Goal: Task Accomplishment & Management: Use online tool/utility

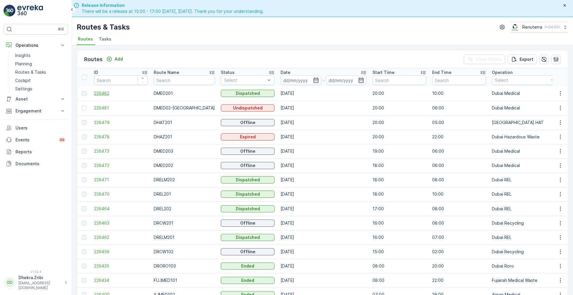
click at [109, 93] on span "226482" at bounding box center [121, 93] width 54 height 6
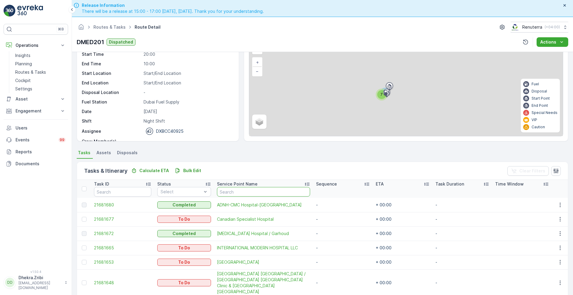
click at [279, 189] on input "text" at bounding box center [263, 192] width 93 height 10
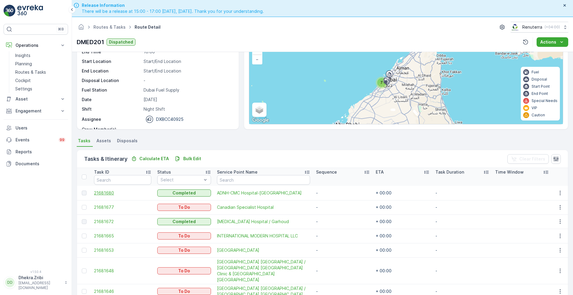
click at [109, 192] on span "21681680" at bounding box center [122, 193] width 57 height 6
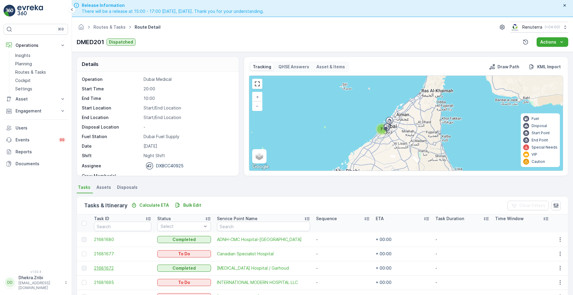
click at [109, 266] on span "21681672" at bounding box center [122, 268] width 57 height 6
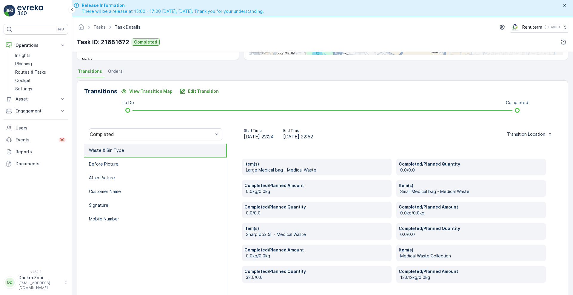
scroll to position [121, 0]
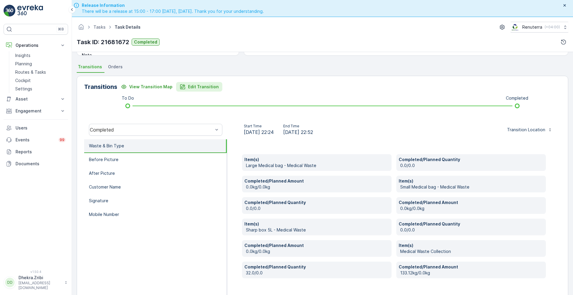
click at [194, 90] on button "Edit Transition" at bounding box center [199, 87] width 46 height 10
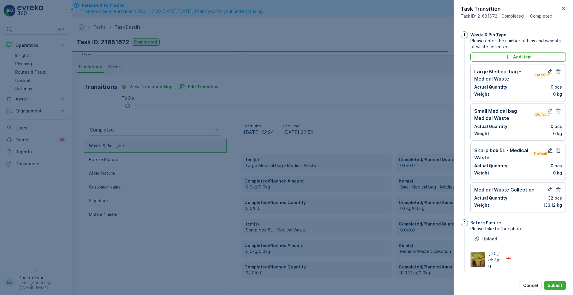
scroll to position [185, 0]
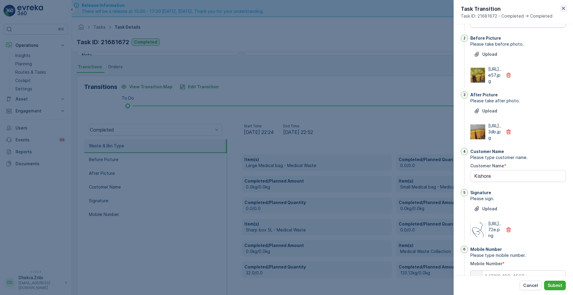
click at [564, 9] on icon "button" at bounding box center [563, 8] width 6 height 6
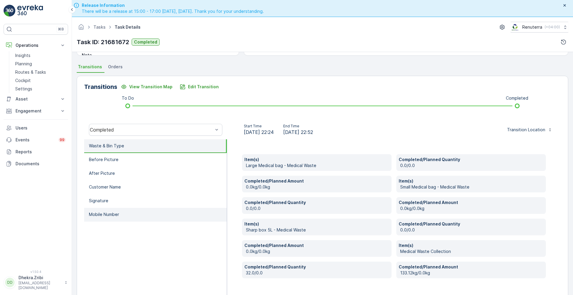
click at [140, 213] on li "Mobile Number" at bounding box center [155, 215] width 143 height 14
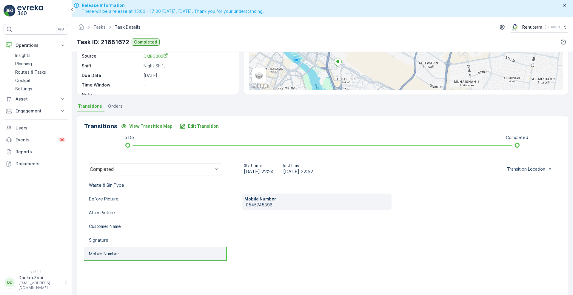
scroll to position [81, 0]
click at [274, 204] on p "0545745896" at bounding box center [317, 205] width 143 height 6
drag, startPoint x: 274, startPoint y: 204, endPoint x: 238, endPoint y: 210, distance: 36.1
click at [238, 210] on div "Mobile Number [PHONE_NUMBER]" at bounding box center [394, 238] width 334 height 119
copy p "0545745896"
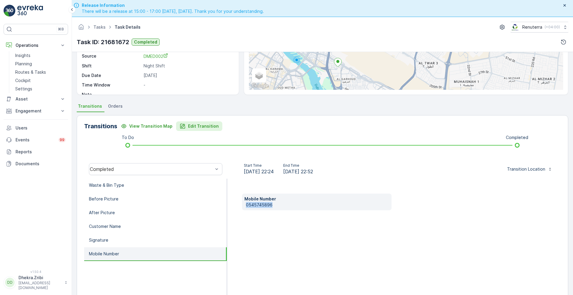
click at [196, 127] on p "Edit Transition" at bounding box center [203, 126] width 31 height 6
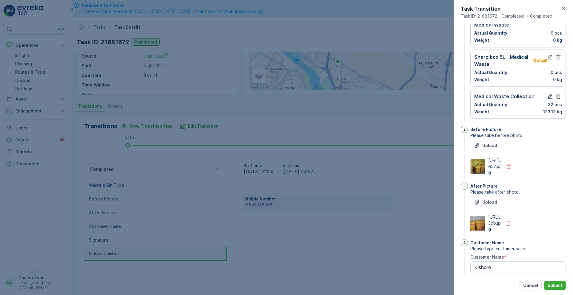
scroll to position [90, 0]
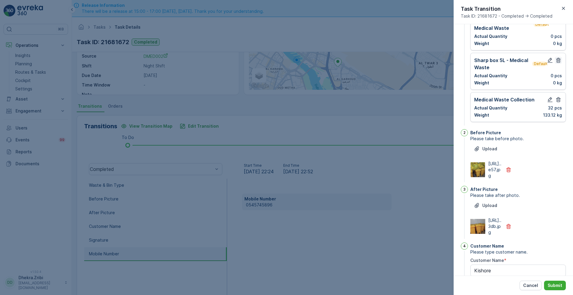
click at [556, 61] on icon "button" at bounding box center [558, 60] width 6 height 6
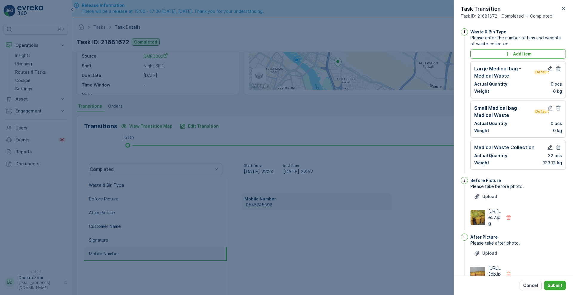
scroll to position [2, 0]
click at [556, 67] on icon "button" at bounding box center [558, 69] width 6 height 6
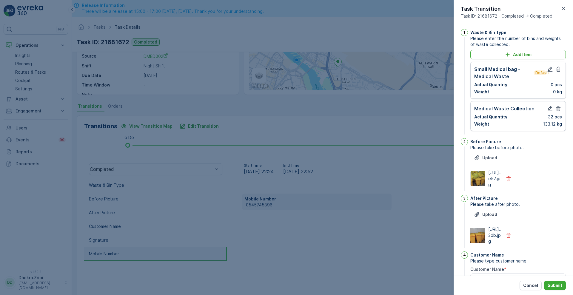
click at [556, 67] on icon "button" at bounding box center [558, 69] width 6 height 6
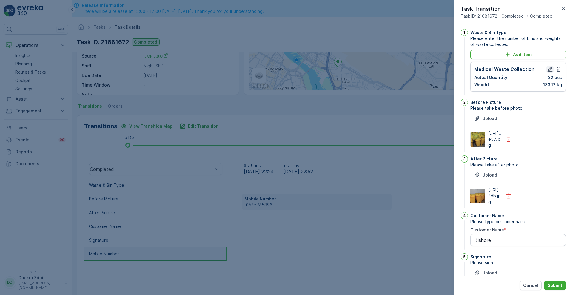
click at [549, 68] on icon "button" at bounding box center [550, 69] width 5 height 5
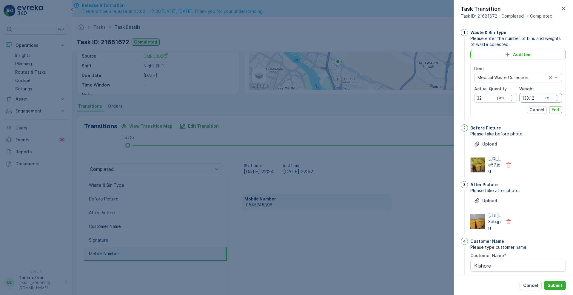
click at [533, 98] on input "133.12" at bounding box center [540, 98] width 43 height 10
type input "182"
click at [554, 107] on p "Edit" at bounding box center [555, 110] width 8 height 6
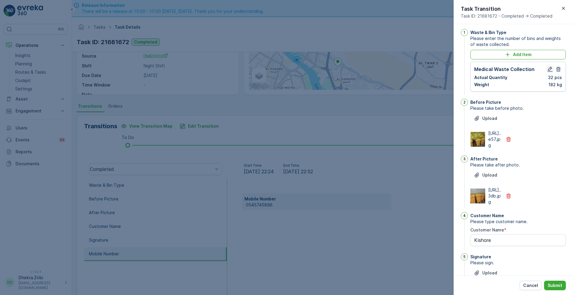
click at [549, 69] on icon "button" at bounding box center [550, 69] width 5 height 5
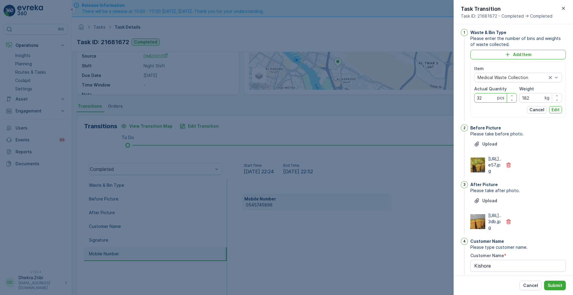
click at [488, 96] on Quantity "32" at bounding box center [495, 98] width 43 height 10
type Quantity "3"
type Quantity "64"
click at [554, 109] on p "Edit" at bounding box center [555, 110] width 8 height 6
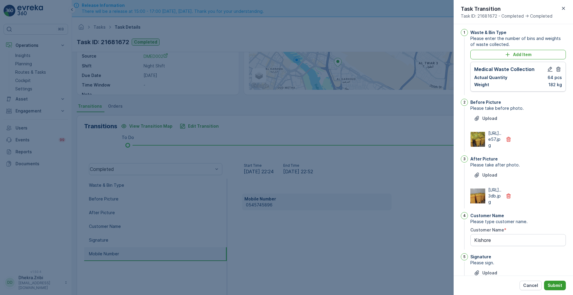
click at [556, 281] on button "Submit" at bounding box center [555, 286] width 22 height 10
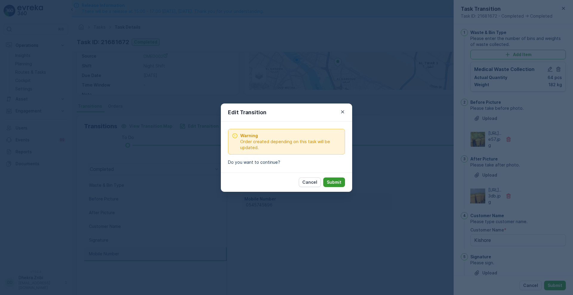
click at [339, 179] on p "Submit" at bounding box center [334, 182] width 15 height 6
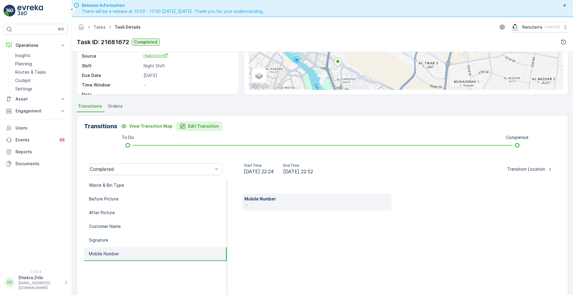
click at [192, 130] on button "Edit Transition" at bounding box center [199, 126] width 46 height 10
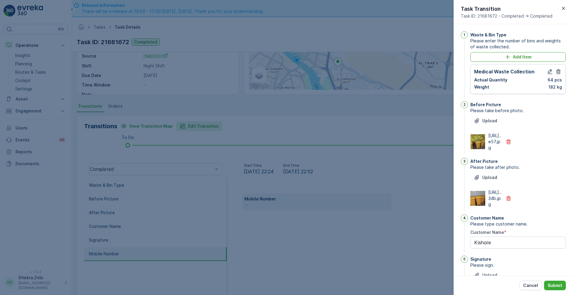
scroll to position [123, 0]
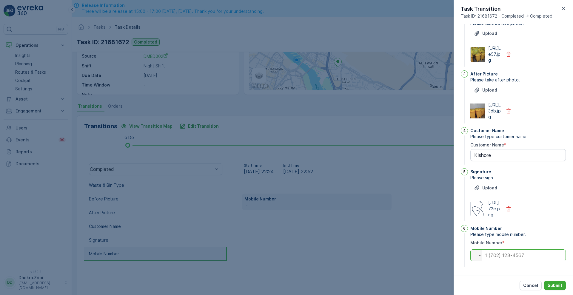
click at [502, 252] on input "tel" at bounding box center [517, 255] width 95 height 12
paste input "0545745896"
type input "0545745896"
click at [556, 280] on div "Cancel Submit" at bounding box center [513, 285] width 119 height 19
click at [556, 282] on button "Submit" at bounding box center [555, 286] width 22 height 10
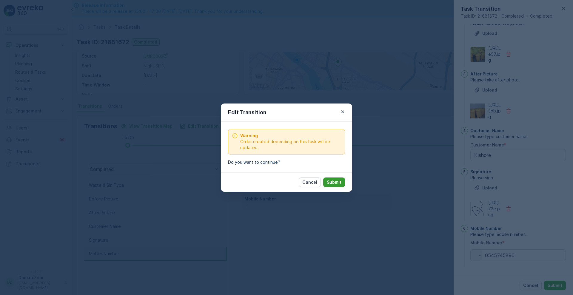
click at [334, 178] on button "Submit" at bounding box center [334, 183] width 22 height 10
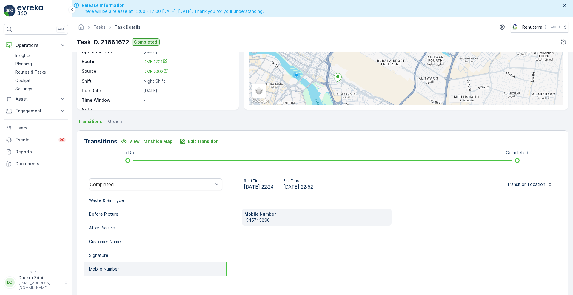
scroll to position [54, 0]
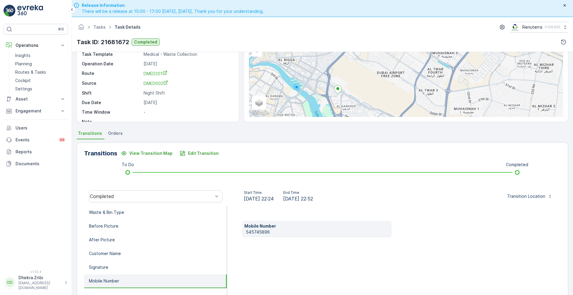
click at [236, 275] on div "Mobile Number [PHONE_NUMBER]" at bounding box center [394, 265] width 334 height 119
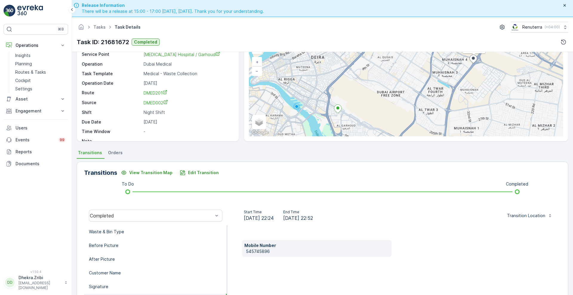
scroll to position [0, 0]
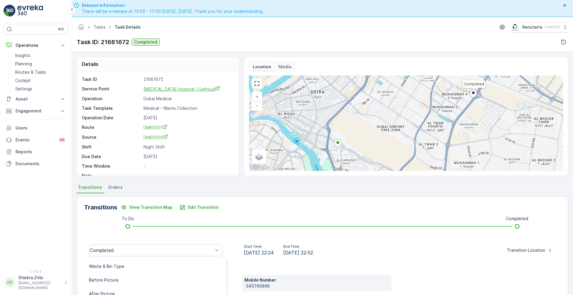
click at [183, 89] on span "[MEDICAL_DATA] Hospital / Garhoud" at bounding box center [182, 89] width 77 height 5
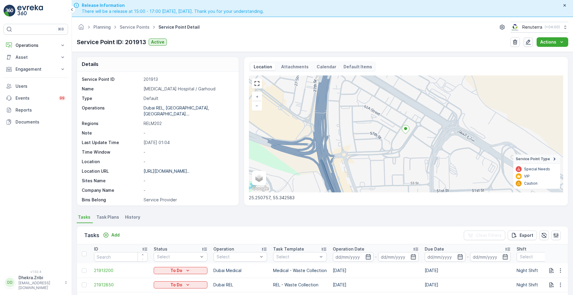
click at [529, 39] on icon "button" at bounding box center [528, 42] width 6 height 6
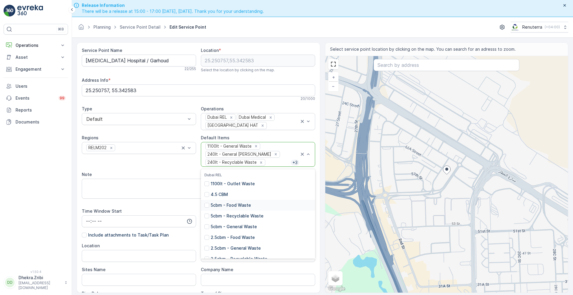
click at [169, 243] on div "Location" at bounding box center [139, 246] width 114 height 6
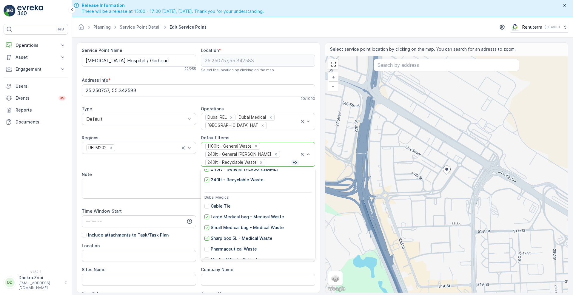
scroll to position [176, 0]
click at [206, 235] on div "Sharp box 5L - Medical Waste" at bounding box center [238, 238] width 68 height 6
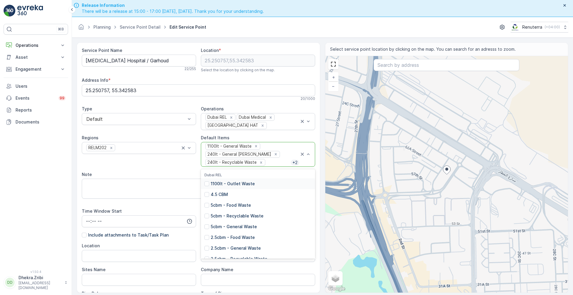
click at [272, 160] on div at bounding box center [278, 162] width 25 height 5
click at [208, 192] on div "Small Medical bag - Medical Waste" at bounding box center [243, 195] width 79 height 6
click at [280, 159] on div "1100lt - General Waste 240lt - General Waste 240lt - Recyclable Waste + 1" at bounding box center [252, 154] width 95 height 24
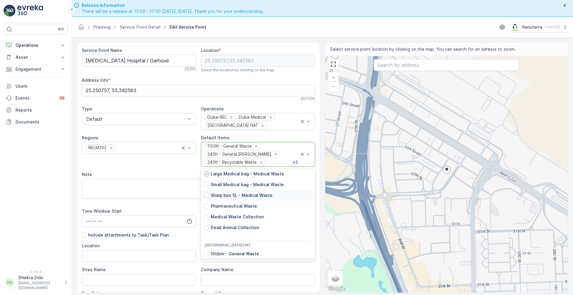
scroll to position [219, 0]
click at [205, 216] on div at bounding box center [206, 216] width 5 height 5
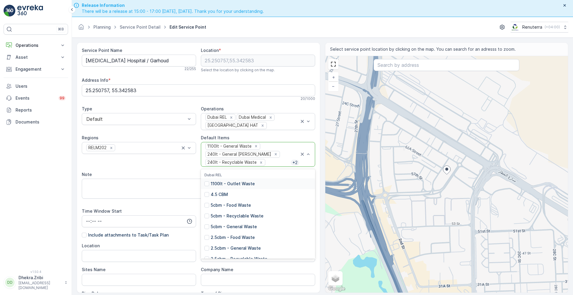
click at [272, 160] on div at bounding box center [278, 162] width 25 height 5
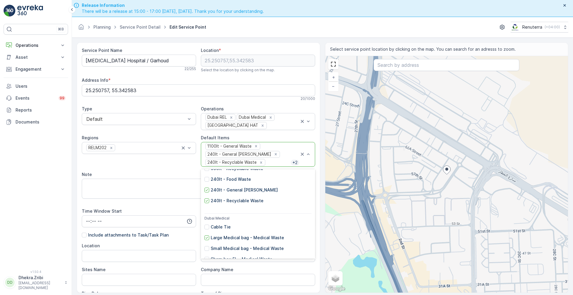
scroll to position [179, 0]
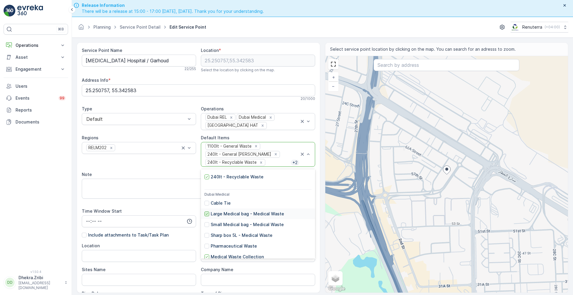
click at [206, 212] on icon at bounding box center [207, 214] width 4 height 4
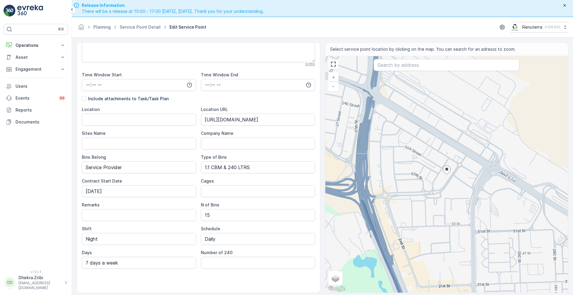
scroll to position [17, 0]
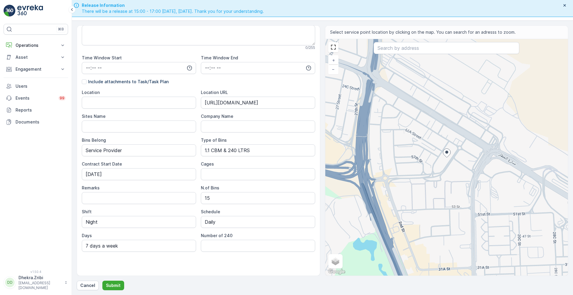
click at [118, 280] on div "Service Point Name HMS Hospital / Garhoud 22 / 255 Location * 25.250757,55.3425…" at bounding box center [322, 157] width 491 height 265
click at [117, 283] on p "Submit" at bounding box center [113, 286] width 15 height 6
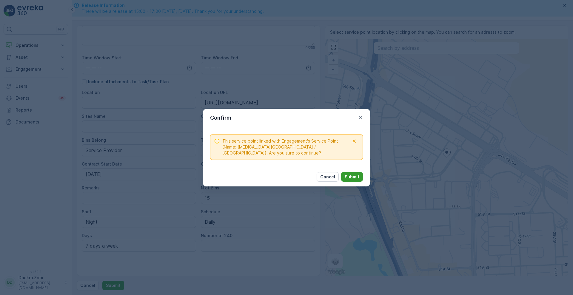
click at [356, 176] on p "Submit" at bounding box center [352, 177] width 15 height 6
